Goal: Task Accomplishment & Management: Manage account settings

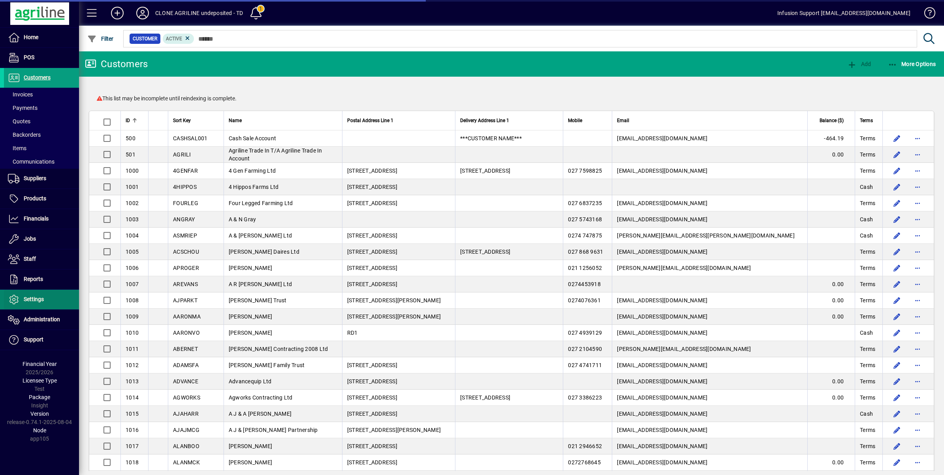
click at [36, 297] on span "Settings" at bounding box center [34, 299] width 20 height 6
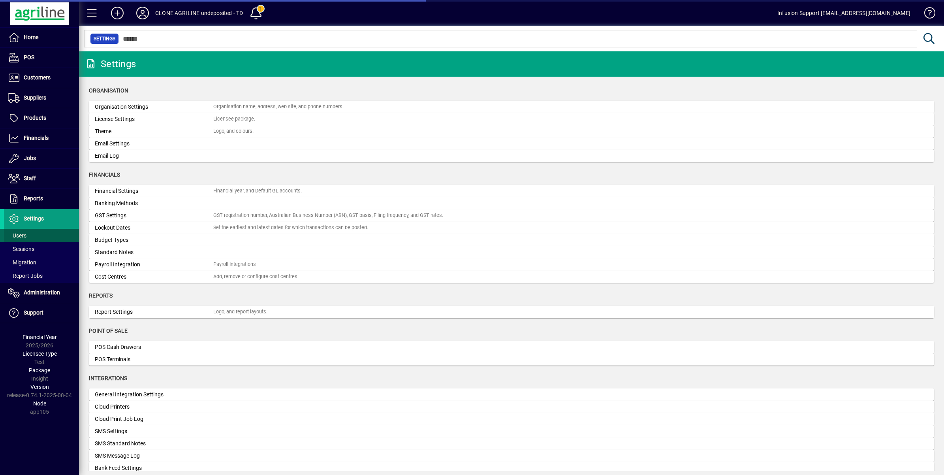
click at [18, 236] on span "Users" at bounding box center [17, 235] width 19 height 6
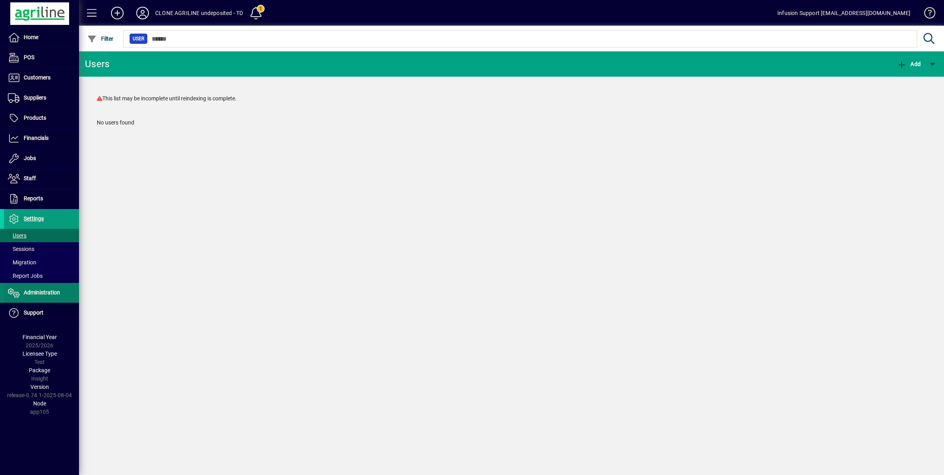
click at [36, 290] on span "Administration" at bounding box center [42, 292] width 36 height 6
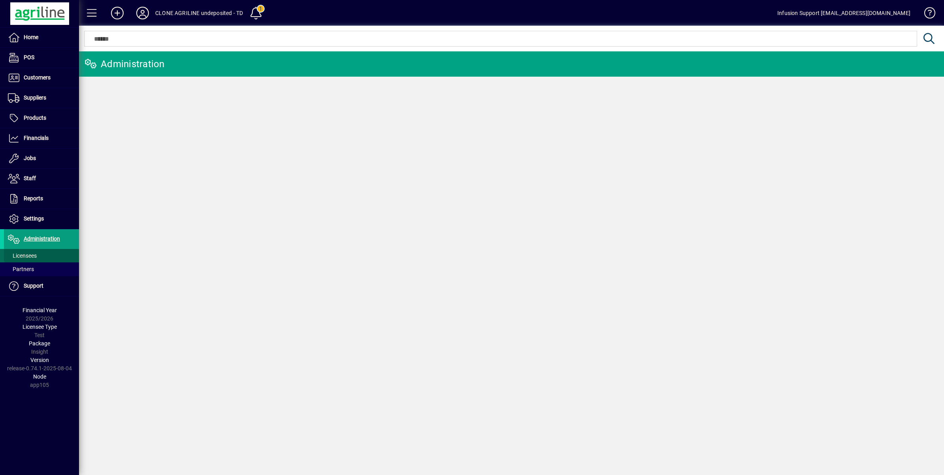
click at [28, 256] on span "Licensees" at bounding box center [22, 255] width 29 height 6
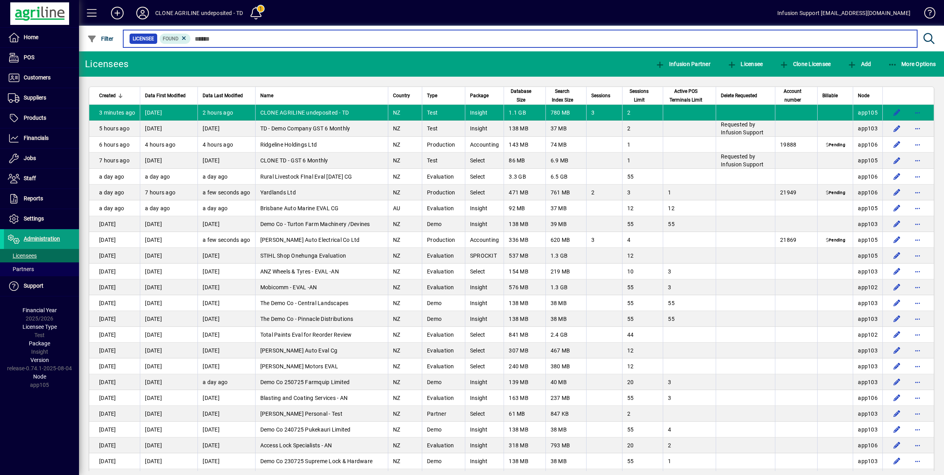
click at [222, 40] on input "text" at bounding box center [551, 38] width 720 height 11
click at [208, 39] on input "text" at bounding box center [551, 38] width 720 height 11
click at [203, 35] on input "text" at bounding box center [551, 38] width 720 height 11
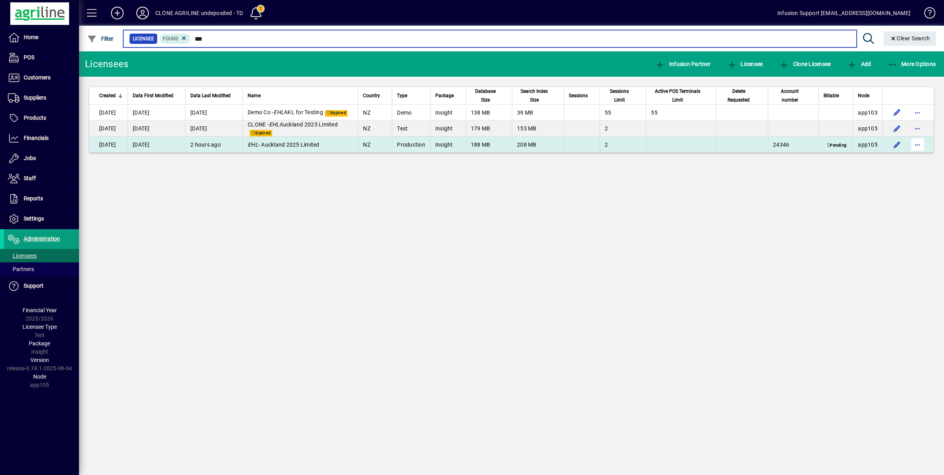
type input "***"
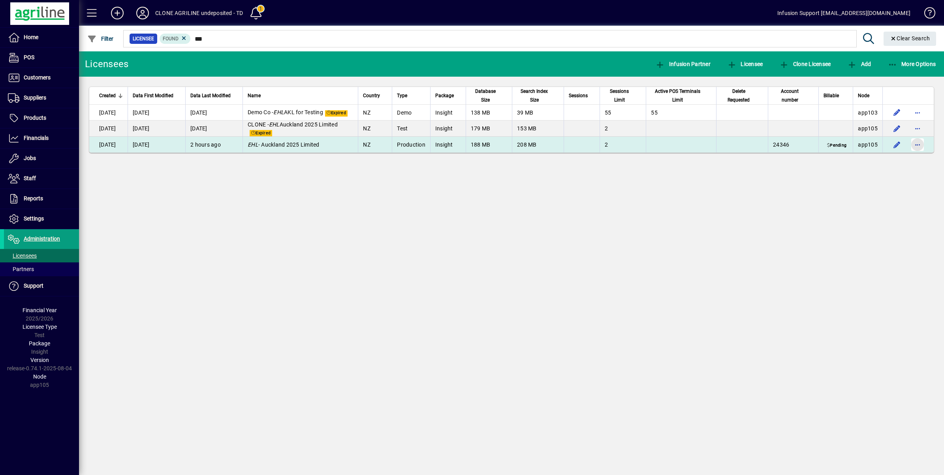
click at [915, 145] on span "button" at bounding box center [917, 144] width 19 height 19
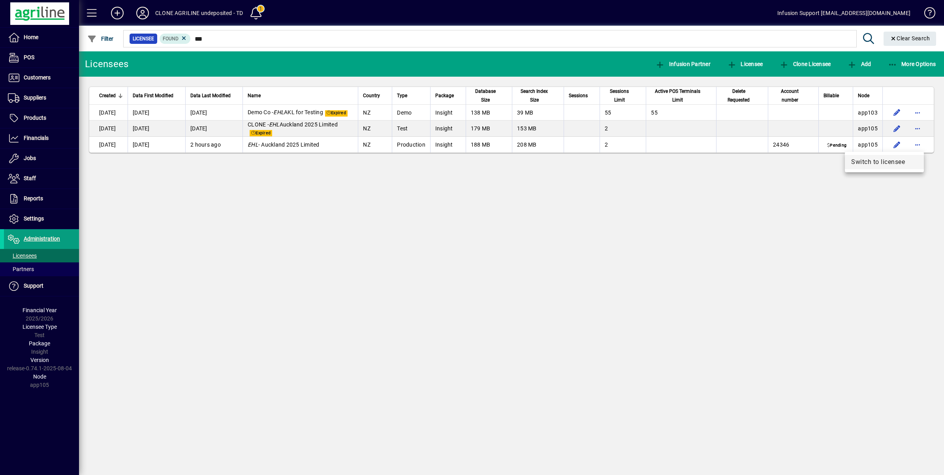
click at [866, 161] on span "Switch to licensee" at bounding box center [884, 161] width 66 height 9
